Goal: Submit feedback/report problem

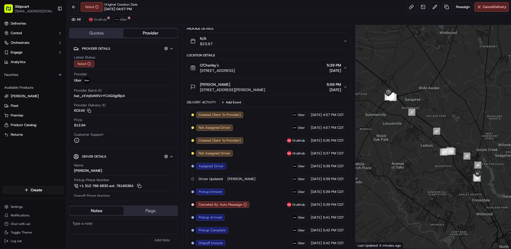
scroll to position [63, 0]
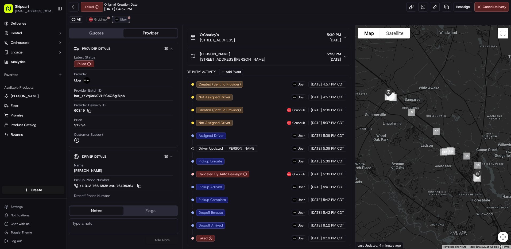
click at [123, 17] on button "Uber" at bounding box center [120, 19] width 17 height 6
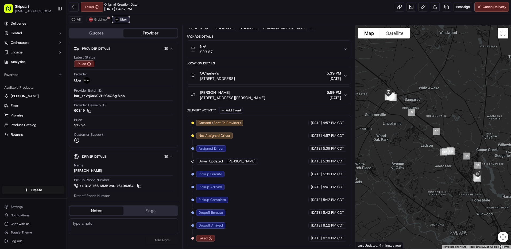
scroll to position [24, 0]
click at [436, 8] on button at bounding box center [435, 7] width 10 height 10
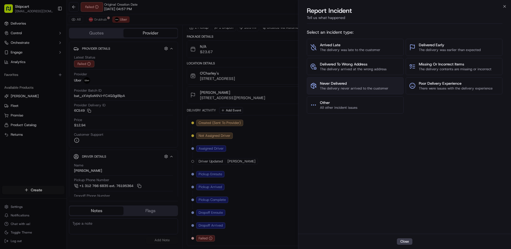
click at [335, 85] on span "Never Delivered" at bounding box center [354, 83] width 68 height 5
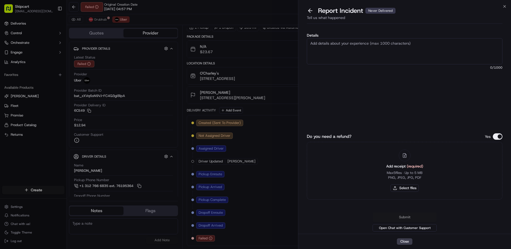
click at [346, 56] on textarea "Details" at bounding box center [405, 51] width 196 height 26
type textarea "Customer reported non-delivery, driver cancelled off order after receiving item…"
click at [398, 183] on div "Add receipt (required) Max 5 files ∙ Up to 5 MB PNG, JPEG, JPG, PDF Select files" at bounding box center [404, 170] width 45 height 49
click at [398, 186] on button "Select files" at bounding box center [404, 187] width 28 height 7
type input "C:\fakepath\nc 600.png"
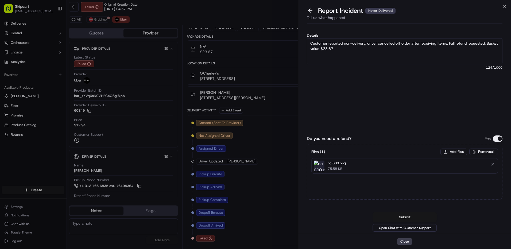
click at [401, 217] on button "Submit" at bounding box center [404, 217] width 64 height 10
